Goal: Task Accomplishment & Management: Manage account settings

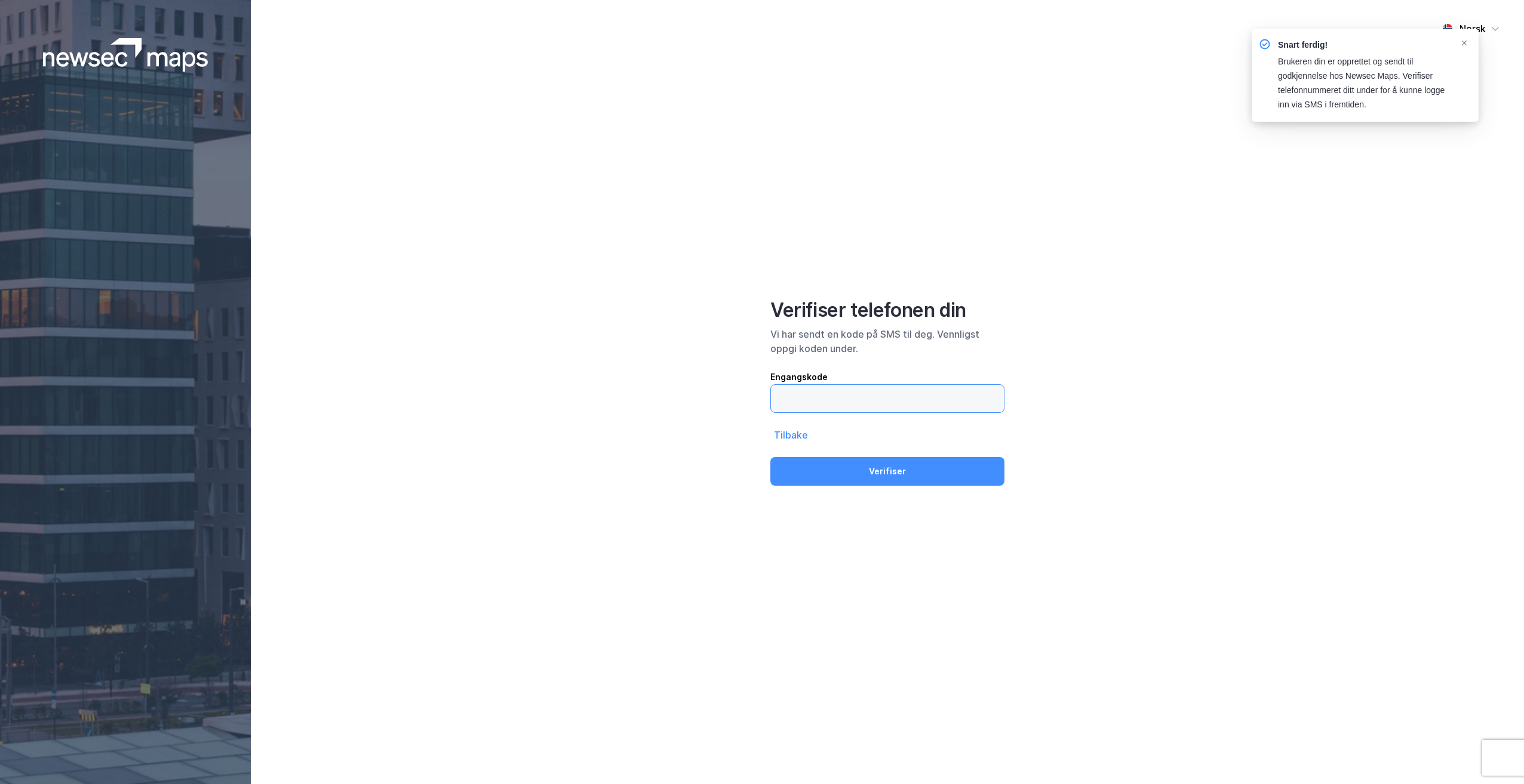
click at [852, 395] on input "text" at bounding box center [886, 398] width 233 height 28
type input "542411"
click at [947, 477] on button "Verifiser" at bounding box center [887, 471] width 234 height 29
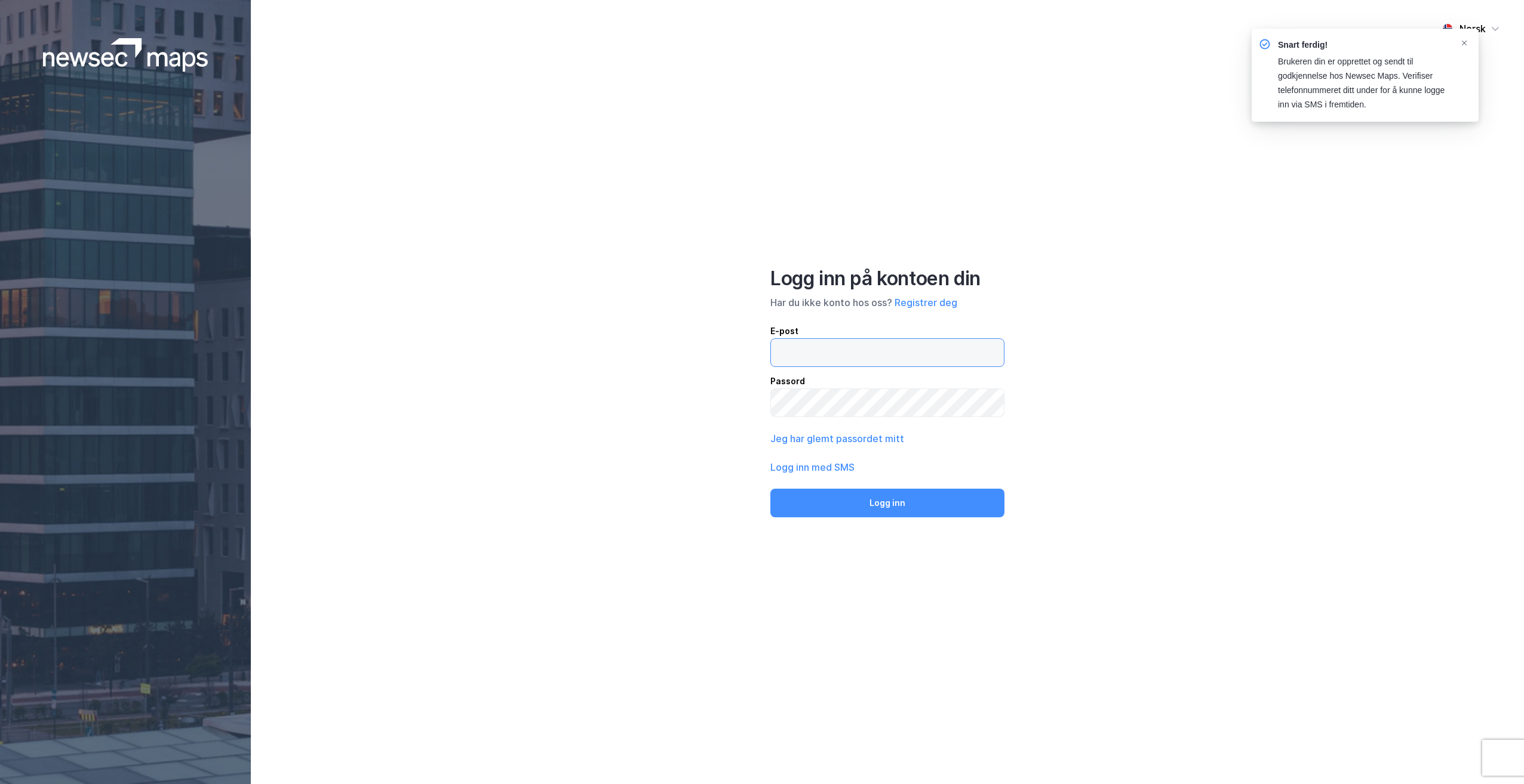
type input "[EMAIL_ADDRESS][DOMAIN_NAME]"
click at [900, 509] on button "Logg inn" at bounding box center [887, 503] width 234 height 29
type input "[EMAIL_ADDRESS][DOMAIN_NAME]"
click at [900, 509] on button "Logg inn" at bounding box center [887, 503] width 234 height 29
type input "[EMAIL_ADDRESS][DOMAIN_NAME]"
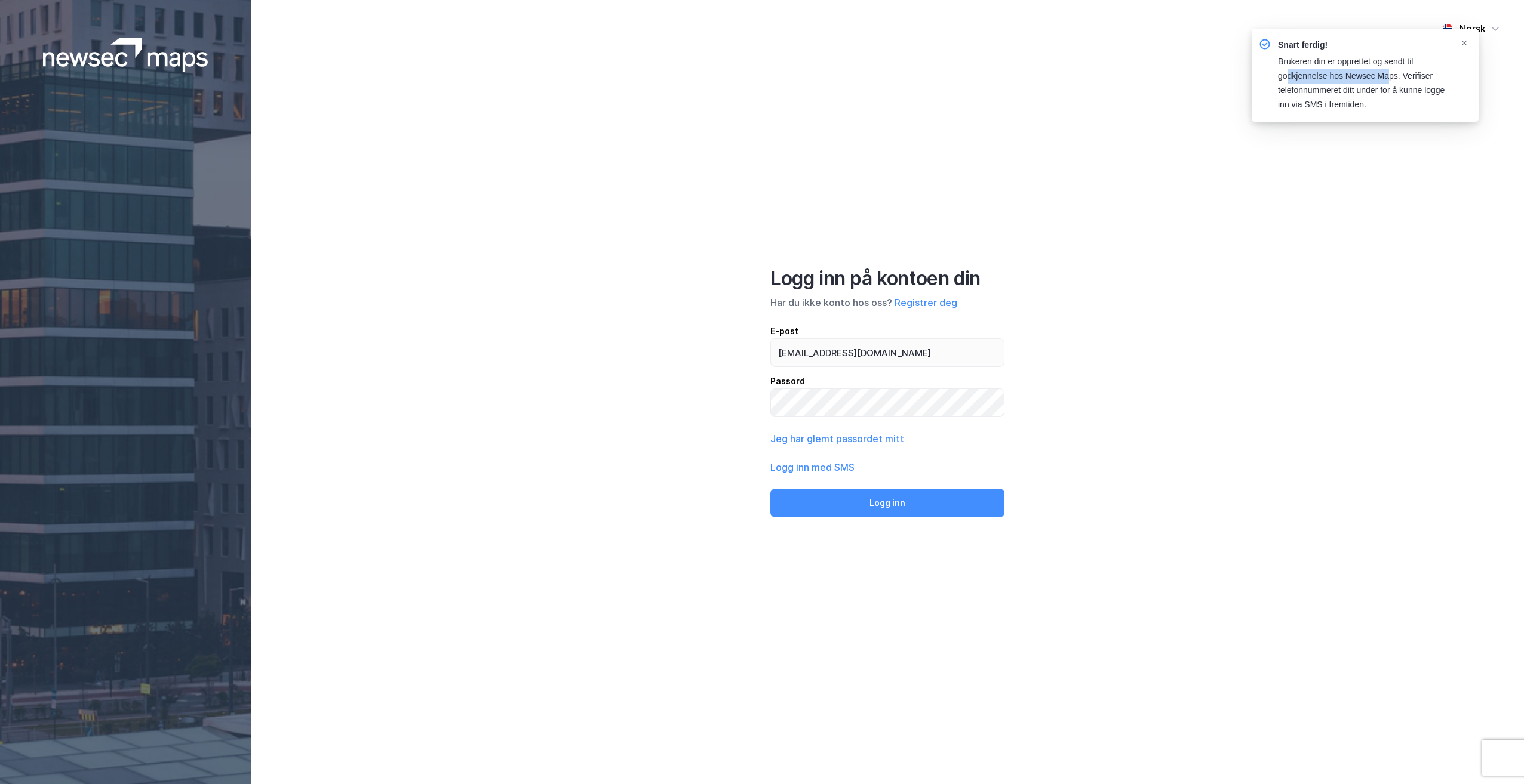
drag, startPoint x: 1289, startPoint y: 72, endPoint x: 1389, endPoint y: 75, distance: 100.0
click at [1389, 75] on div "Brukeren din er opprettet og sendt til godkjennelse hos Newsec Maps. Verifiser …" at bounding box center [1363, 83] width 172 height 57
copy div "dkjennelse hos Newsec Ma"
drag, startPoint x: 1422, startPoint y: 73, endPoint x: 1360, endPoint y: 74, distance: 62.0
click at [1360, 74] on div "Brukeren din er opprettet og sendt til godkjennelse hos Newsec Maps. Verifiser …" at bounding box center [1363, 83] width 172 height 57
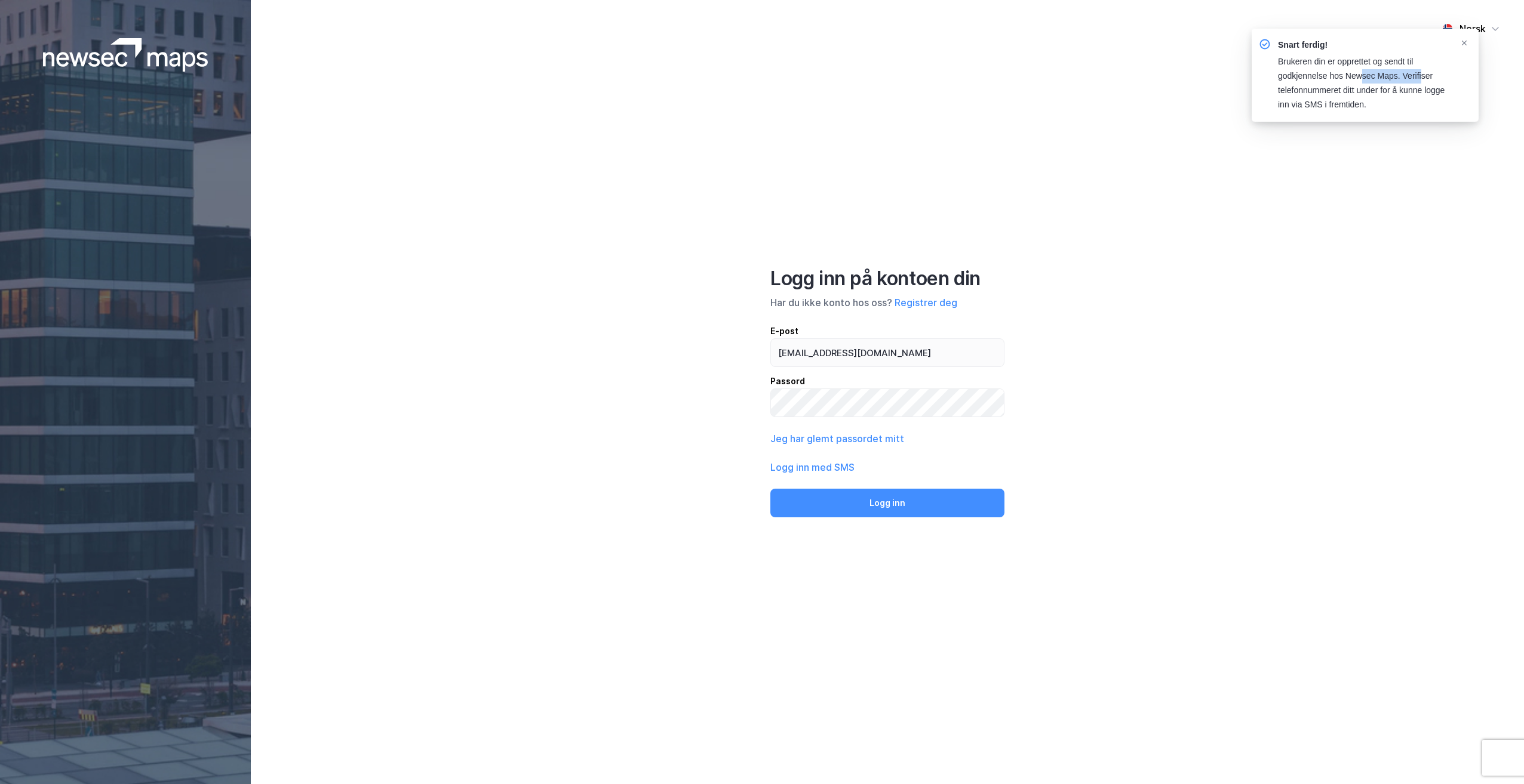
drag, startPoint x: 1360, startPoint y: 74, endPoint x: 1477, endPoint y: 53, distance: 118.9
click at [1505, 58] on div "Snart ferdig! Brukeren din er opprettet og sendt til godkjennelse hos Newsec Ma…" at bounding box center [1400, 78] width 227 height 99
click at [1461, 43] on icon "Notifications Alt+T" at bounding box center [1464, 43] width 7 height 7
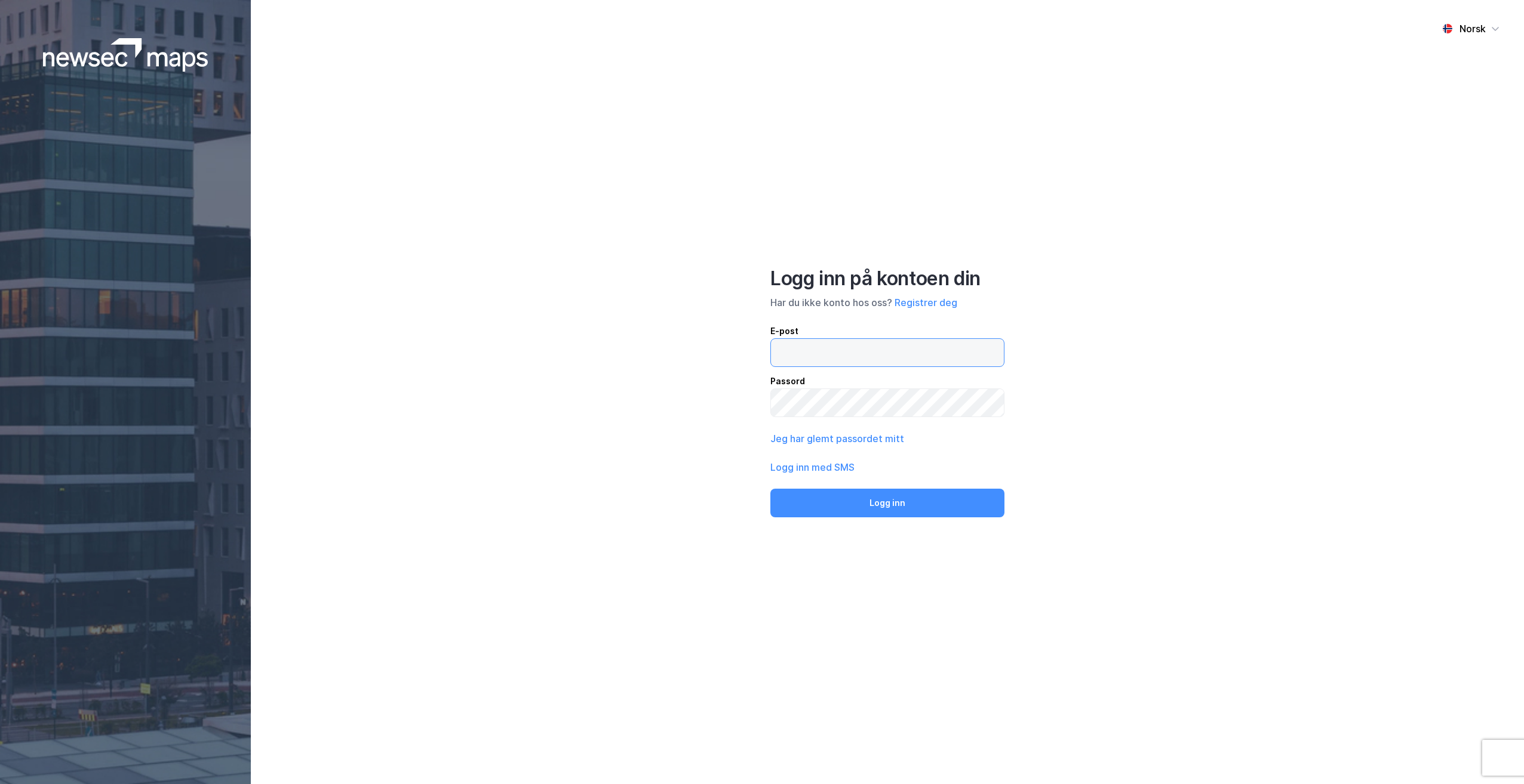
type input "[EMAIL_ADDRESS][DOMAIN_NAME]"
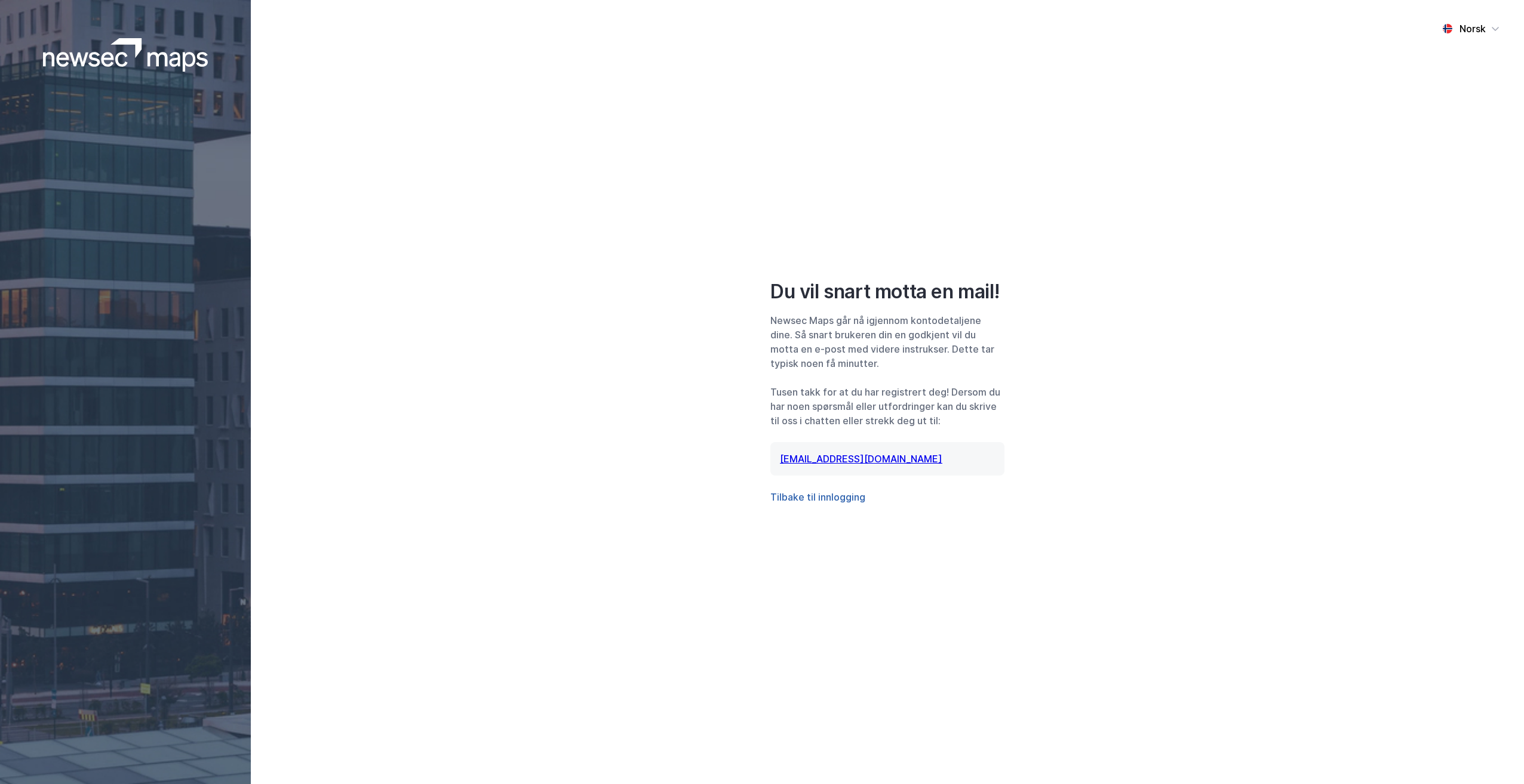
click at [811, 501] on button "Tilbake til innlogging" at bounding box center [818, 497] width 95 height 14
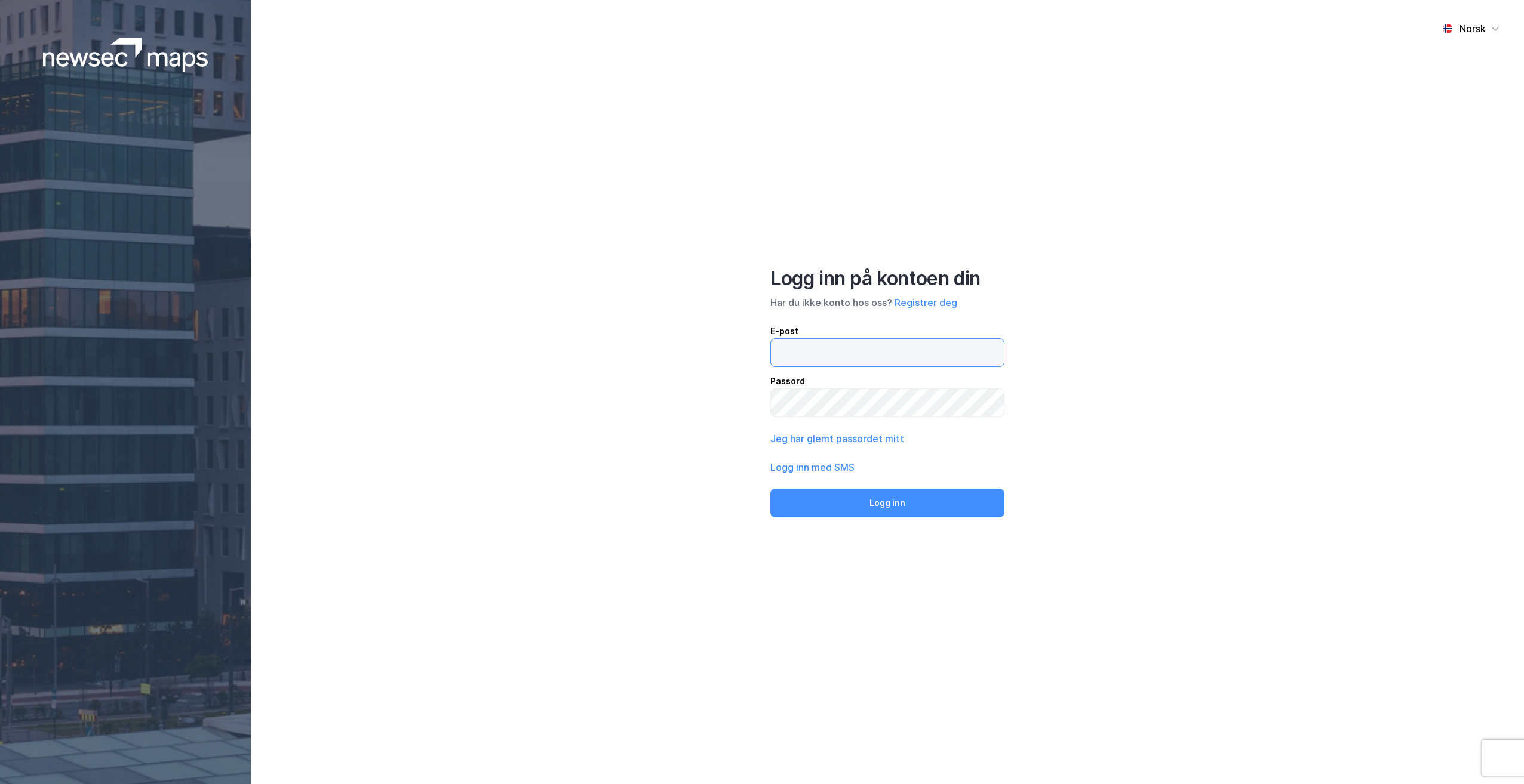
type input "[EMAIL_ADDRESS][DOMAIN_NAME]"
click at [813, 355] on input "[EMAIL_ADDRESS][DOMAIN_NAME]" at bounding box center [886, 353] width 233 height 28
click at [854, 357] on input "[EMAIL_ADDRESS][DOMAIN_NAME]" at bounding box center [886, 353] width 233 height 28
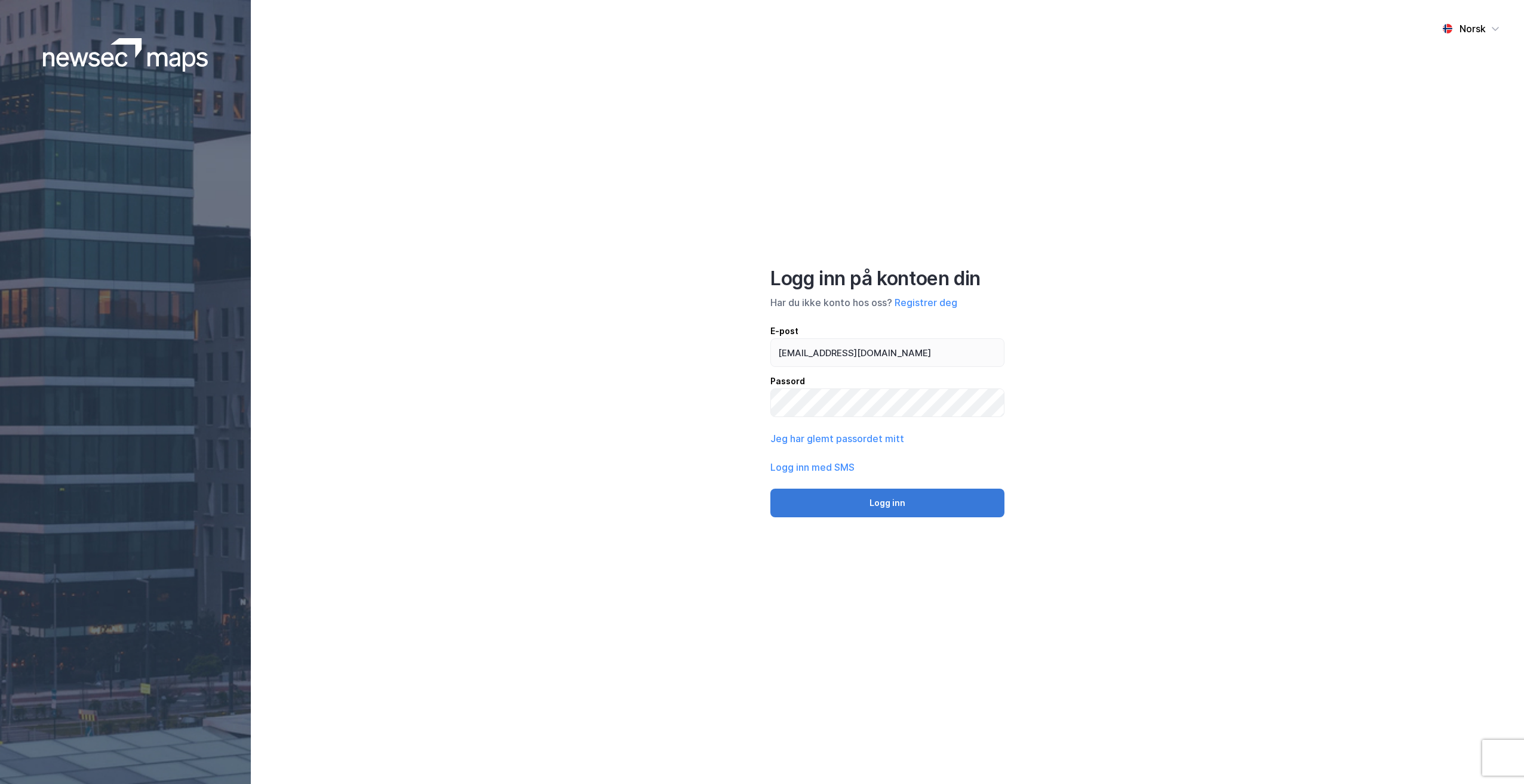
click at [915, 504] on button "Logg inn" at bounding box center [887, 503] width 234 height 29
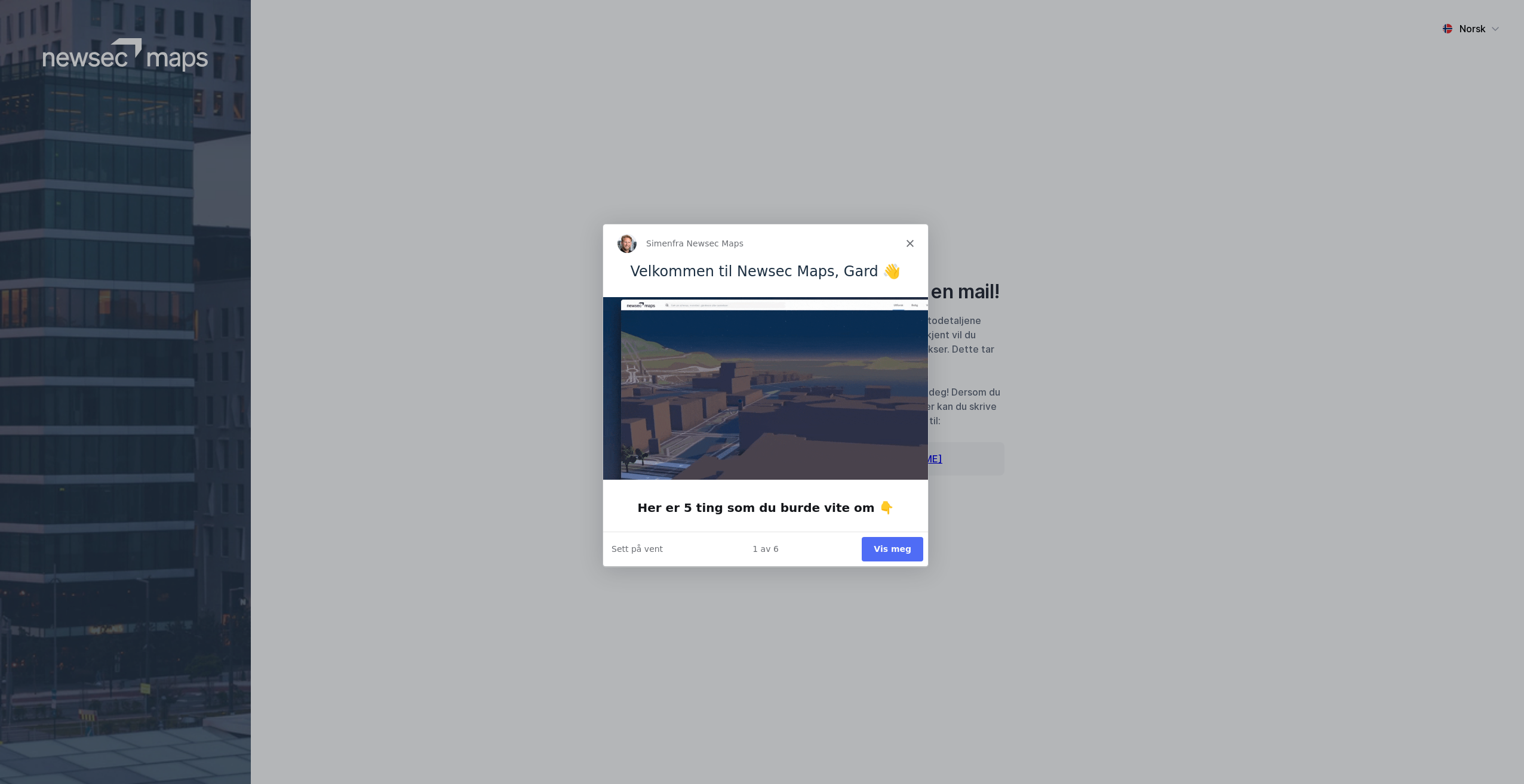
click at [913, 238] on div "Simen fra Newsec Maps" at bounding box center [765, 243] width 325 height 39
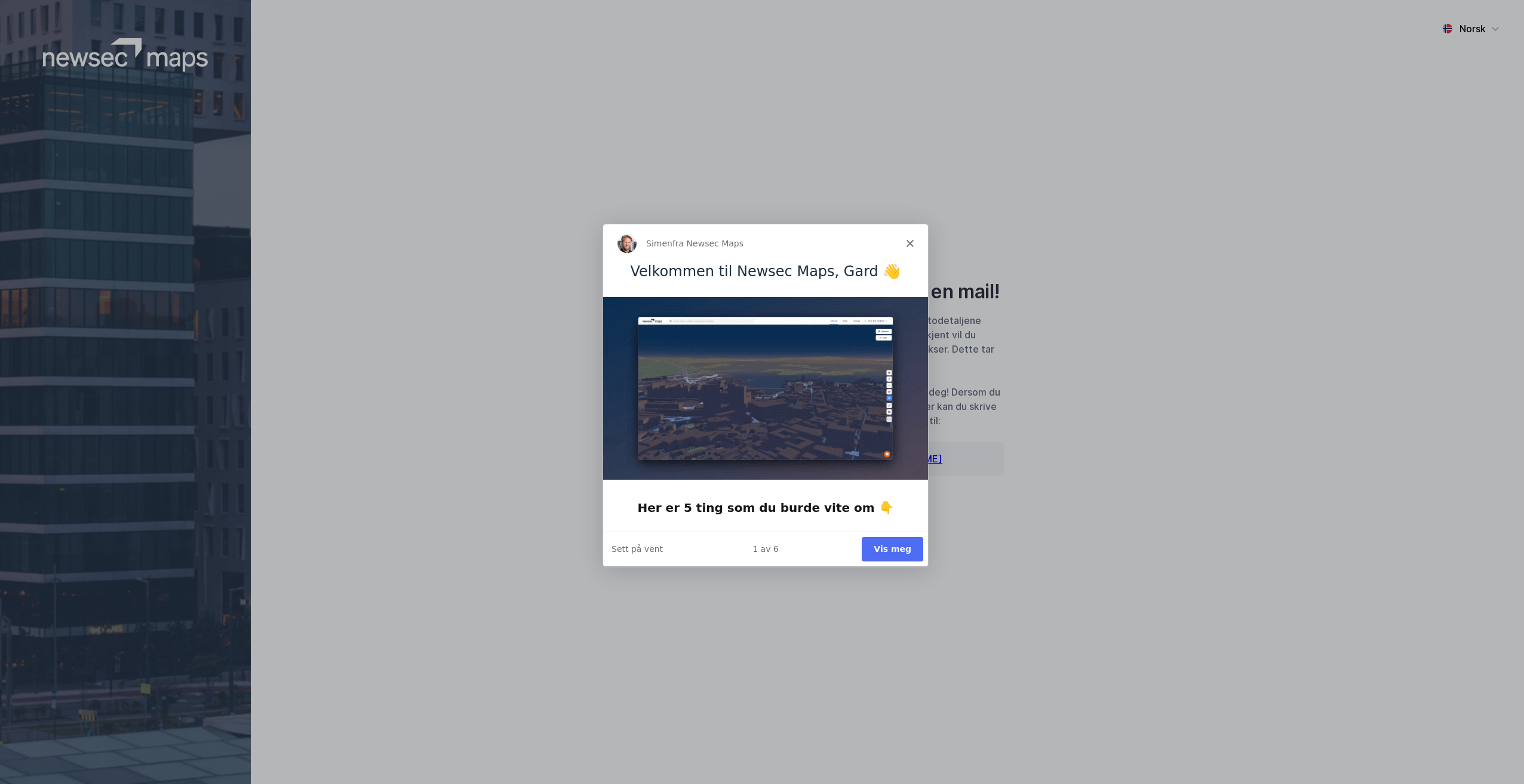
click at [911, 240] on icon "Lukk" at bounding box center [909, 242] width 7 height 7
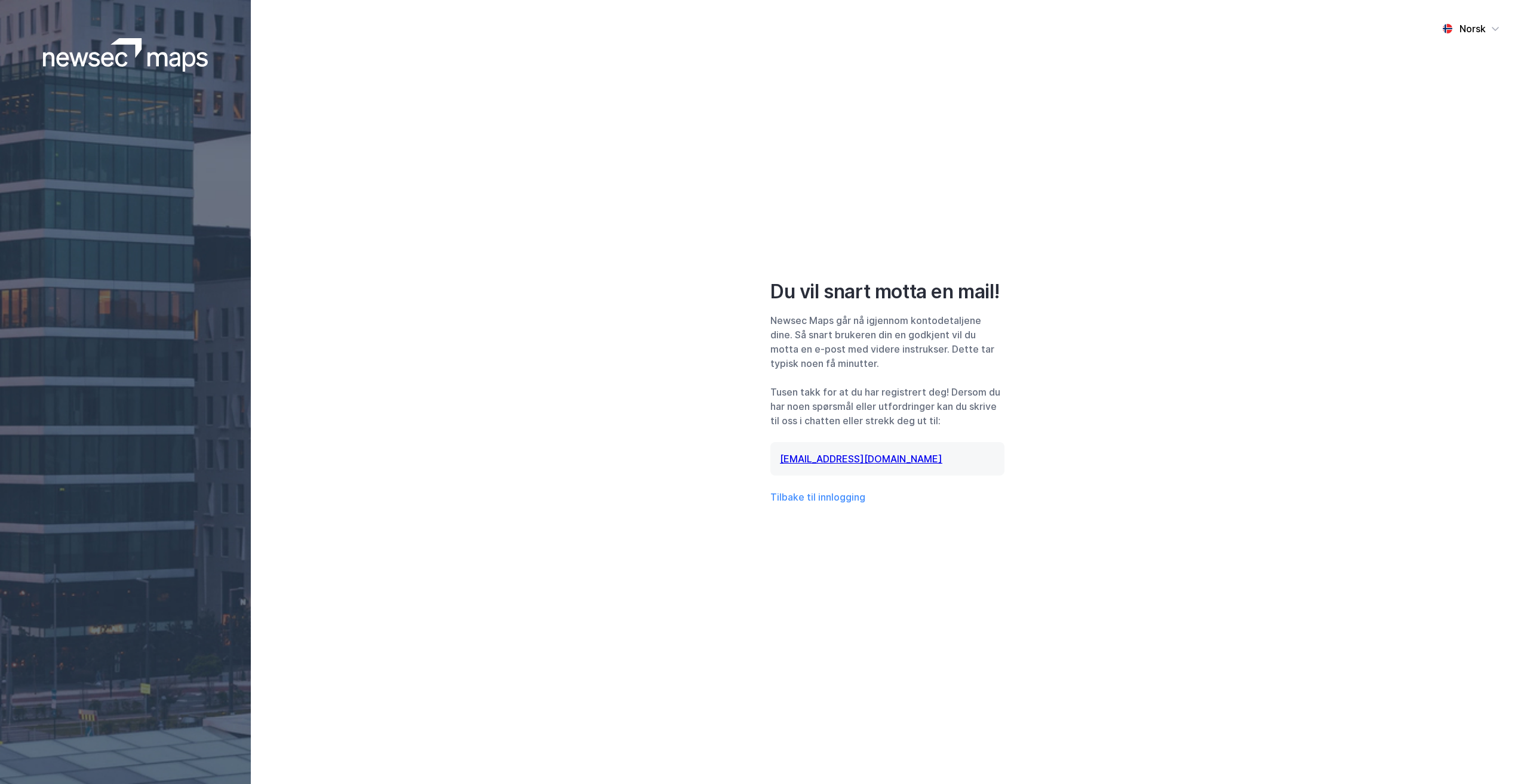
drag, startPoint x: 1104, startPoint y: 331, endPoint x: 1112, endPoint y: 318, distance: 15.3
click at [1104, 331] on div "Norsk Du vil snart motta en mail! Newsec Maps går nå igjennom kontodetaljene di…" at bounding box center [887, 392] width 1273 height 784
click at [823, 504] on button "Tilbake til innlogging" at bounding box center [818, 497] width 95 height 14
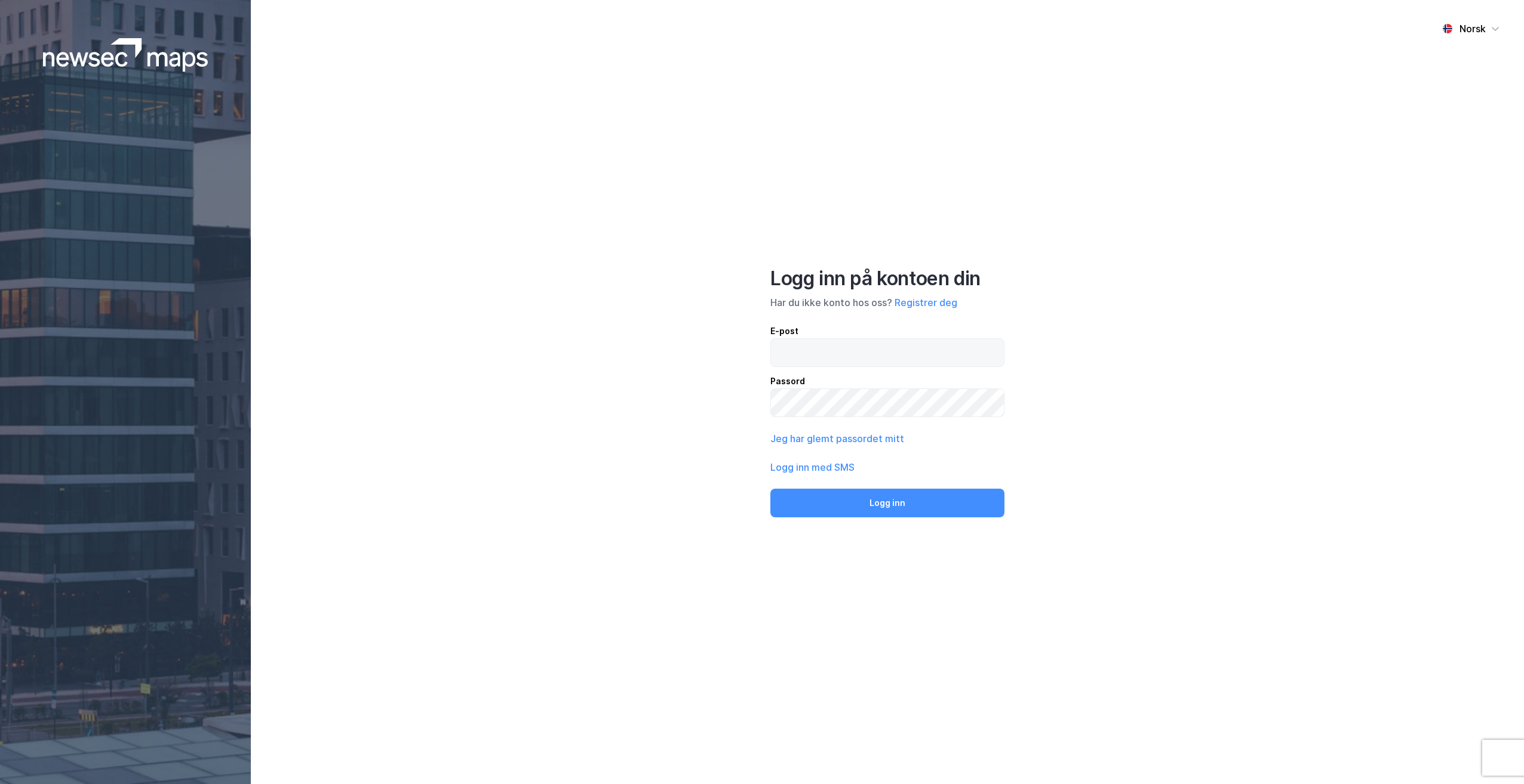
click at [810, 356] on input "email" at bounding box center [886, 353] width 233 height 28
type input "[EMAIL_ADDRESS][DOMAIN_NAME]"
click at [918, 363] on input "[EMAIL_ADDRESS][DOMAIN_NAME]" at bounding box center [886, 353] width 233 height 28
click at [918, 354] on input "[EMAIL_ADDRESS][DOMAIN_NAME]" at bounding box center [886, 353] width 233 height 28
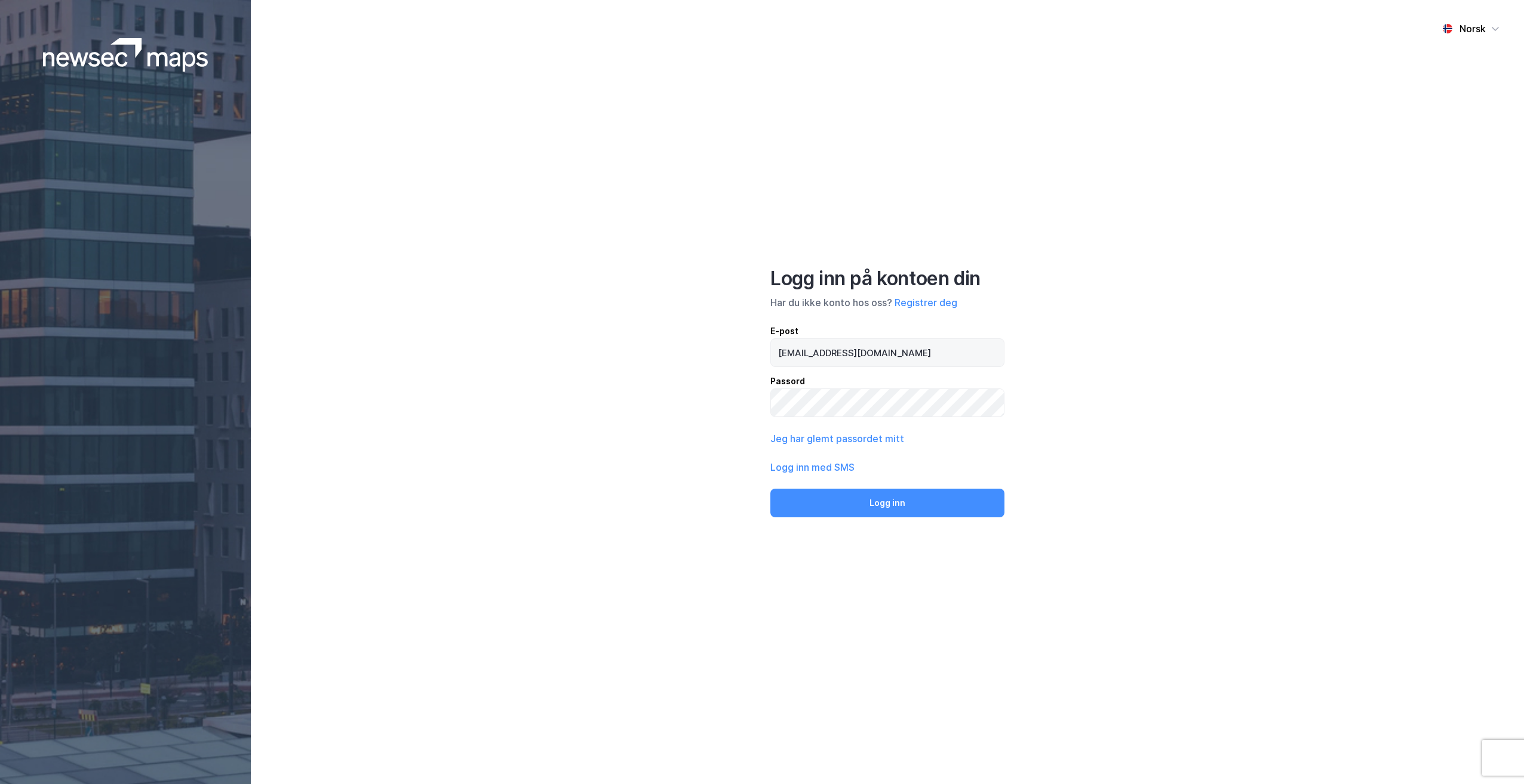
click at [918, 354] on input "[EMAIL_ADDRESS][DOMAIN_NAME]" at bounding box center [886, 353] width 233 height 28
click at [834, 353] on input "newse" at bounding box center [886, 353] width 233 height 28
paste input "[EMAIL_ADDRESS][DOMAIN_NAME]"
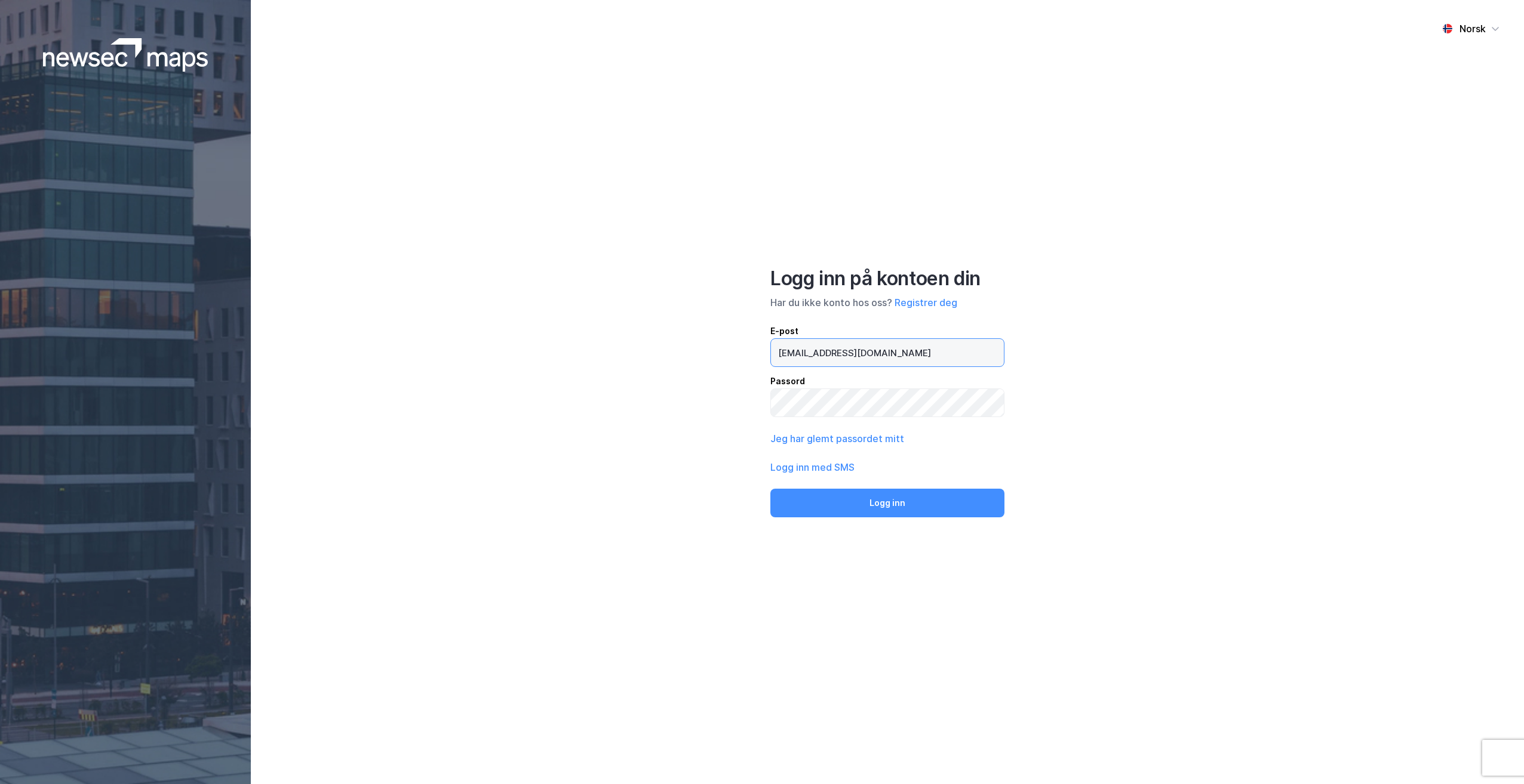
type input "[EMAIL_ADDRESS][DOMAIN_NAME]"
click at [1246, 448] on div "Norsk Logg inn på kontoen din Har du ikke konto hos oss? Registrer deg E-post […" at bounding box center [887, 392] width 1273 height 784
click at [951, 499] on button "Logg inn" at bounding box center [887, 503] width 234 height 29
